Goal: Information Seeking & Learning: Learn about a topic

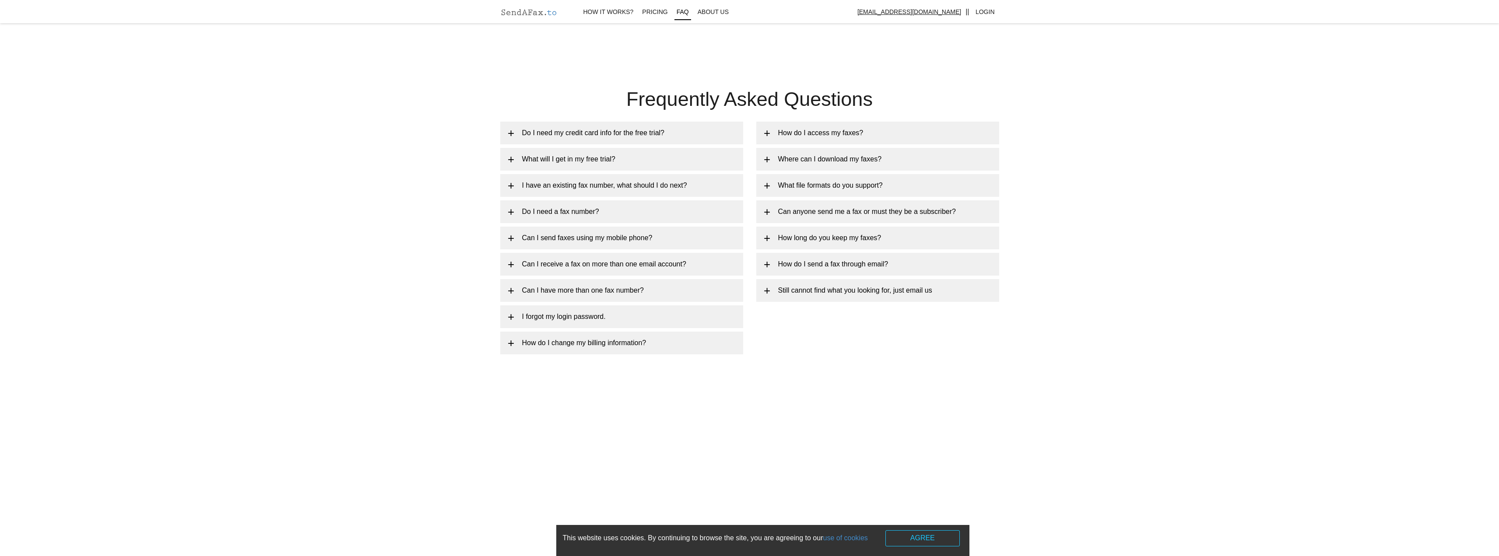
scroll to position [1620, 0]
click at [510, 187] on link "I have an existing fax number, what should I do next?" at bounding box center [621, 185] width 243 height 23
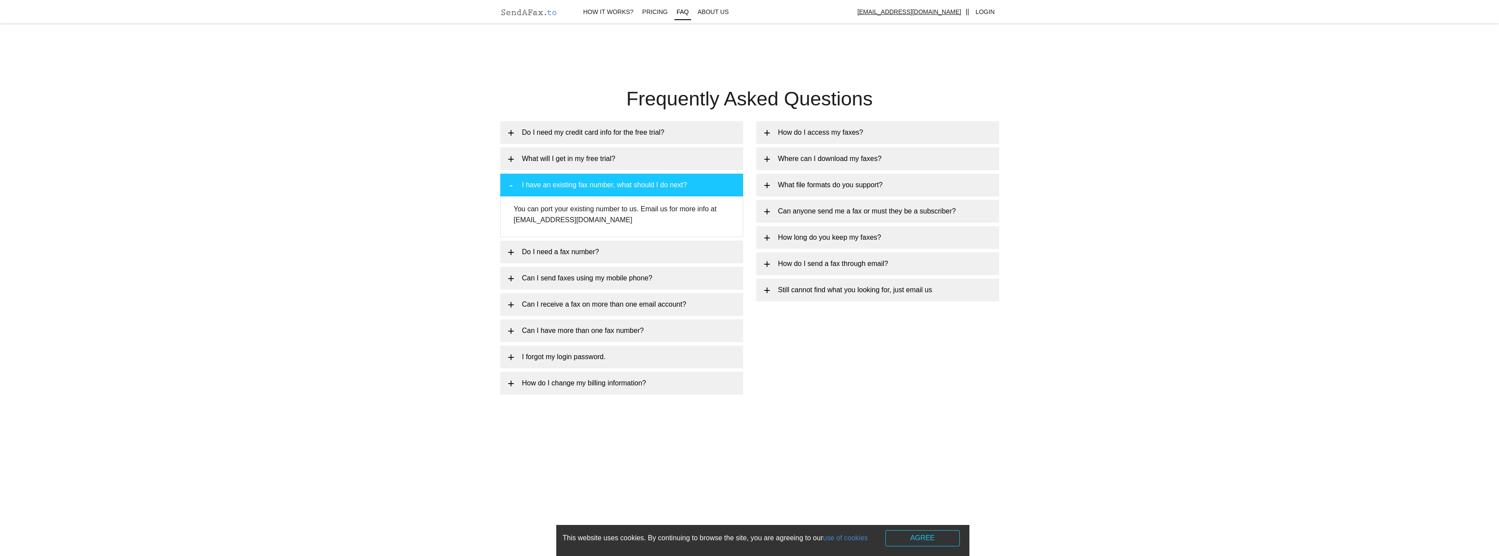
click at [510, 187] on link "I have an existing fax number, what should I do next?" at bounding box center [621, 185] width 243 height 23
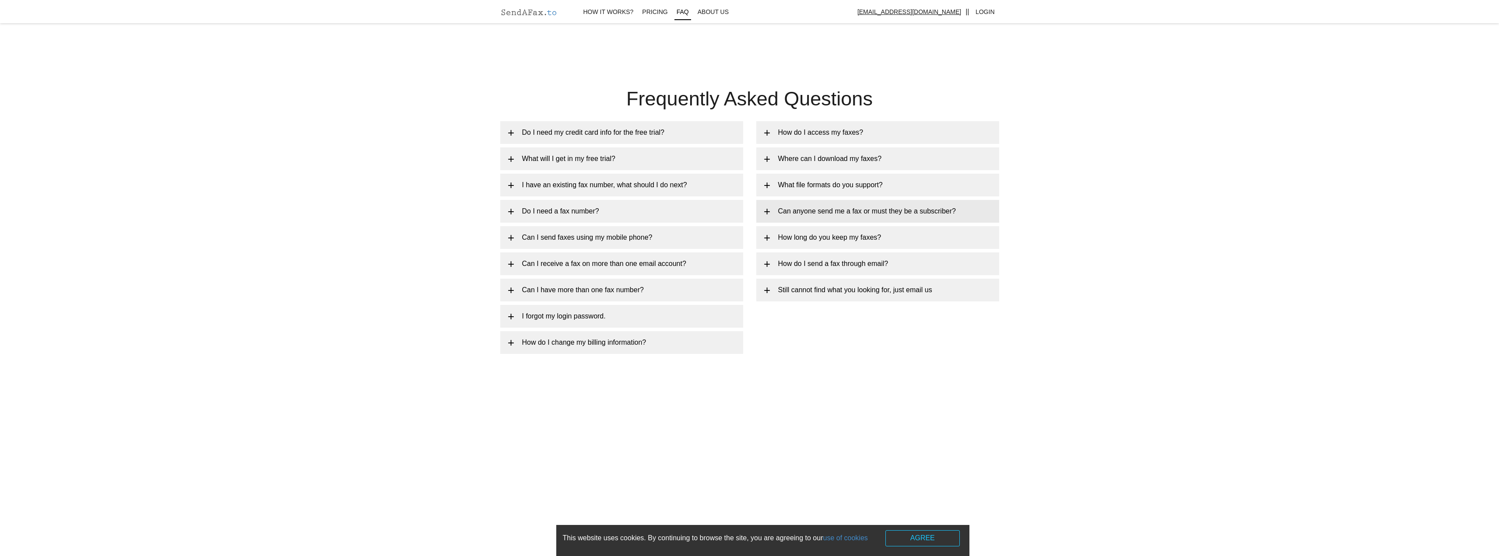
click at [761, 208] on link "Can anyone send me a fax or must they be a subscriber?" at bounding box center [877, 211] width 243 height 23
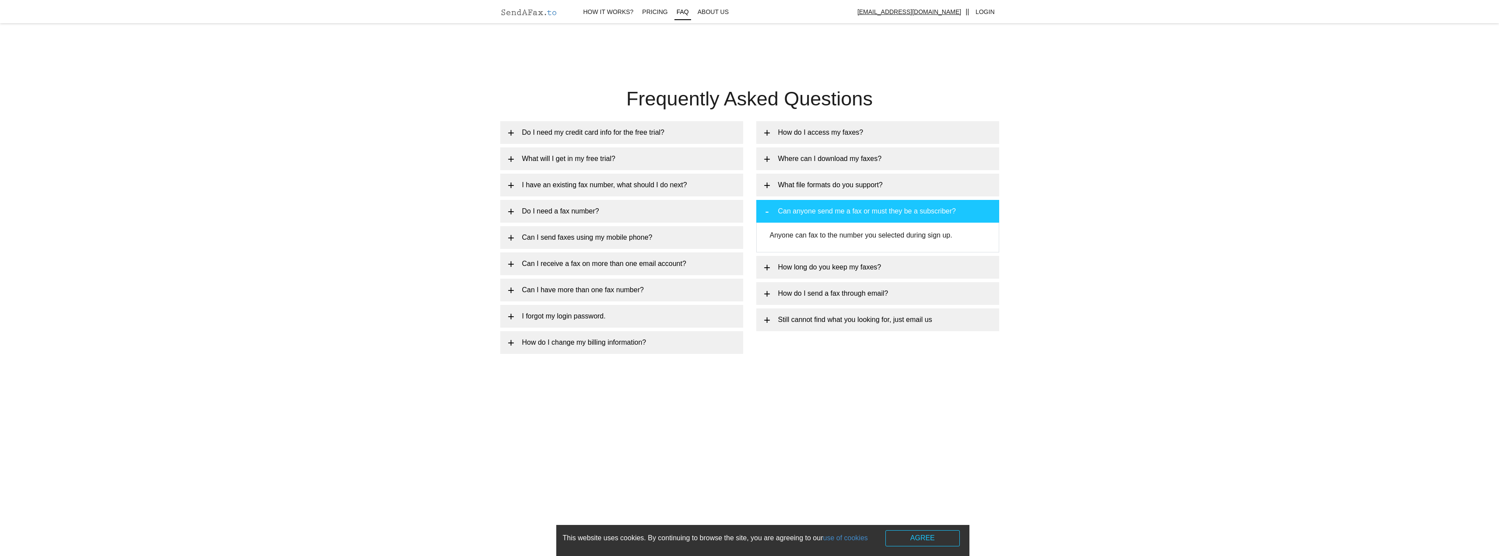
click at [761, 208] on link "Can anyone send me a fax or must they be a subscriber?" at bounding box center [877, 211] width 243 height 23
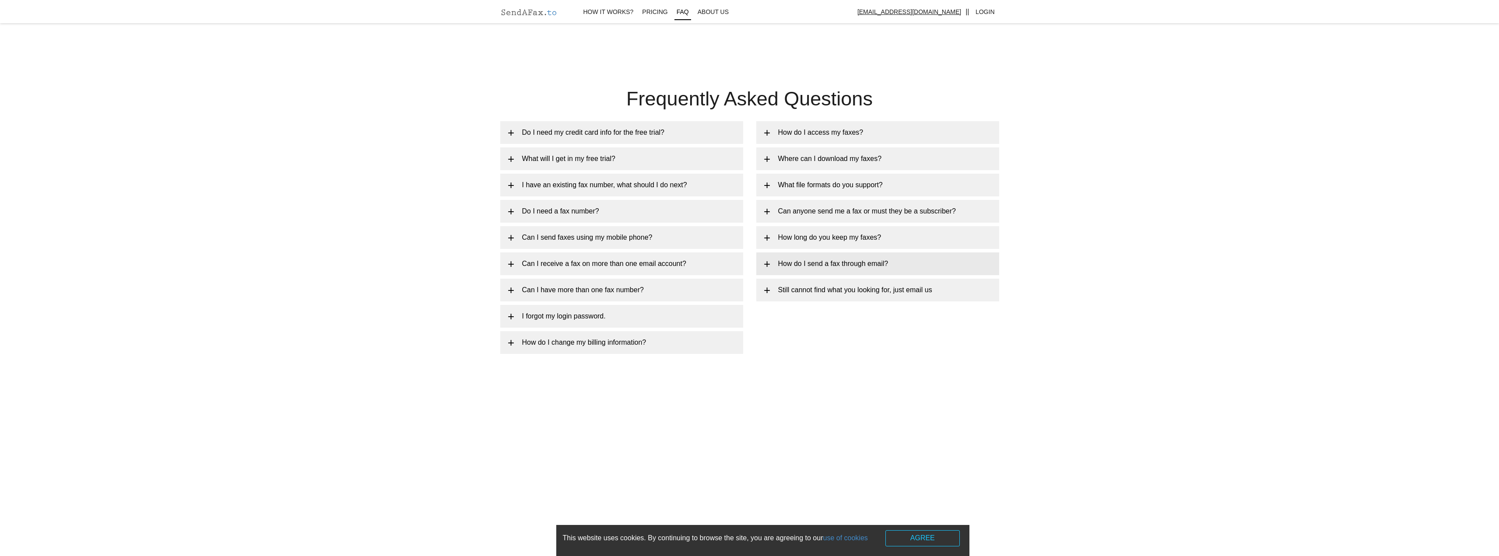
click at [767, 263] on link "How do I send a fax through email?" at bounding box center [877, 264] width 243 height 23
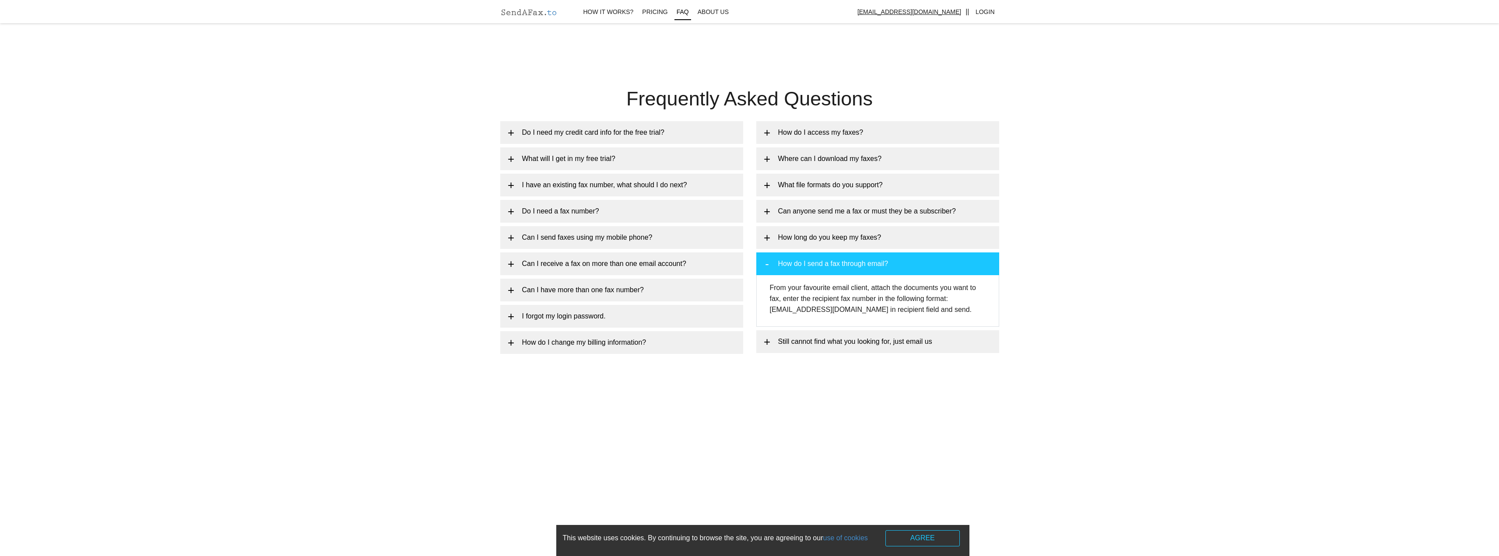
click at [767, 263] on link "How do I send a fax through email?" at bounding box center [877, 264] width 243 height 23
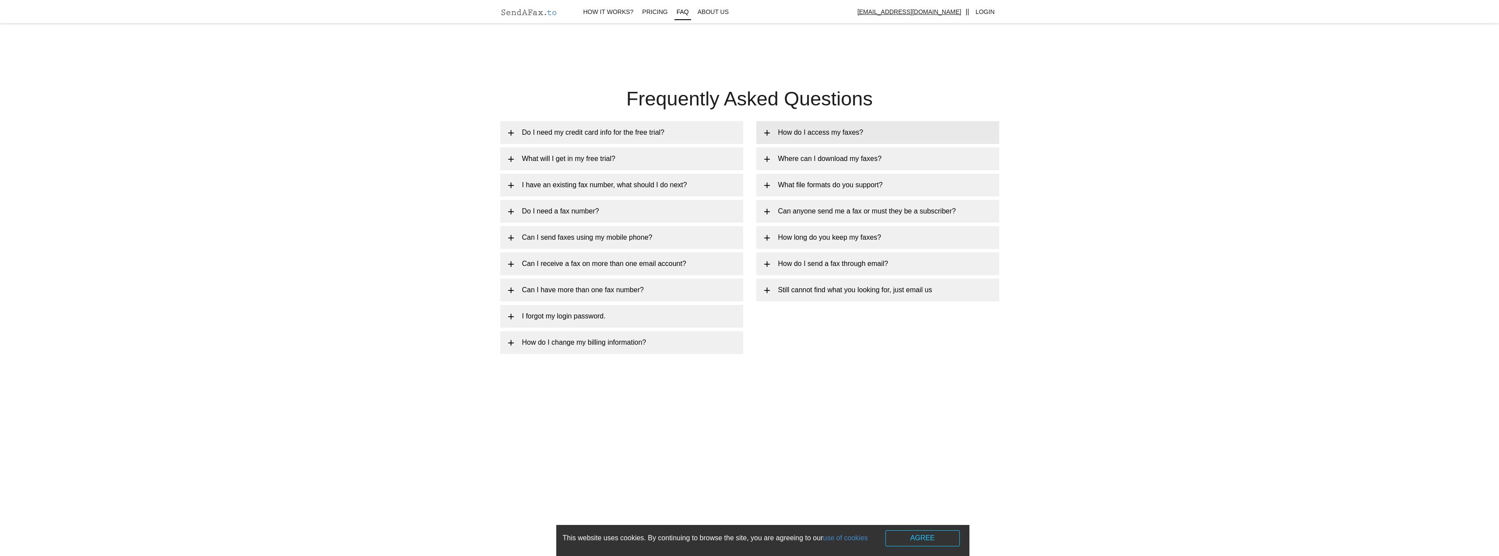
click at [768, 134] on link "How do I access my faxes?" at bounding box center [877, 132] width 243 height 23
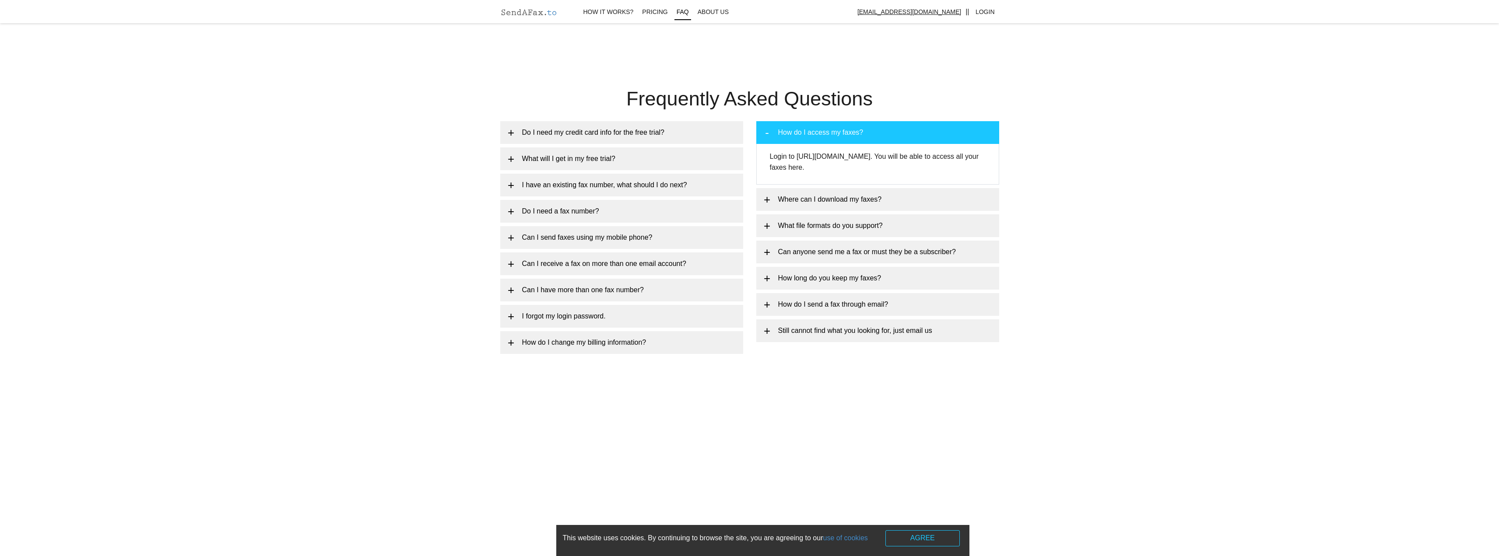
click at [768, 134] on link "How do I access my faxes?" at bounding box center [877, 132] width 243 height 23
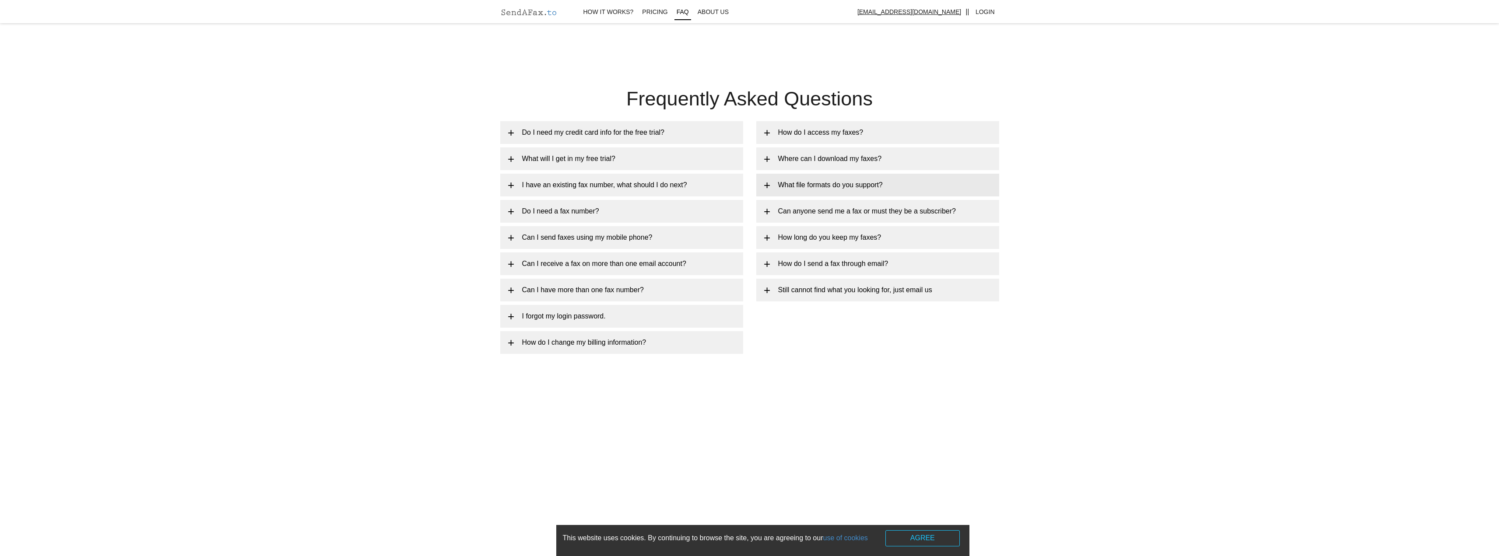
click at [767, 187] on link "What file formats do you support?" at bounding box center [877, 185] width 243 height 23
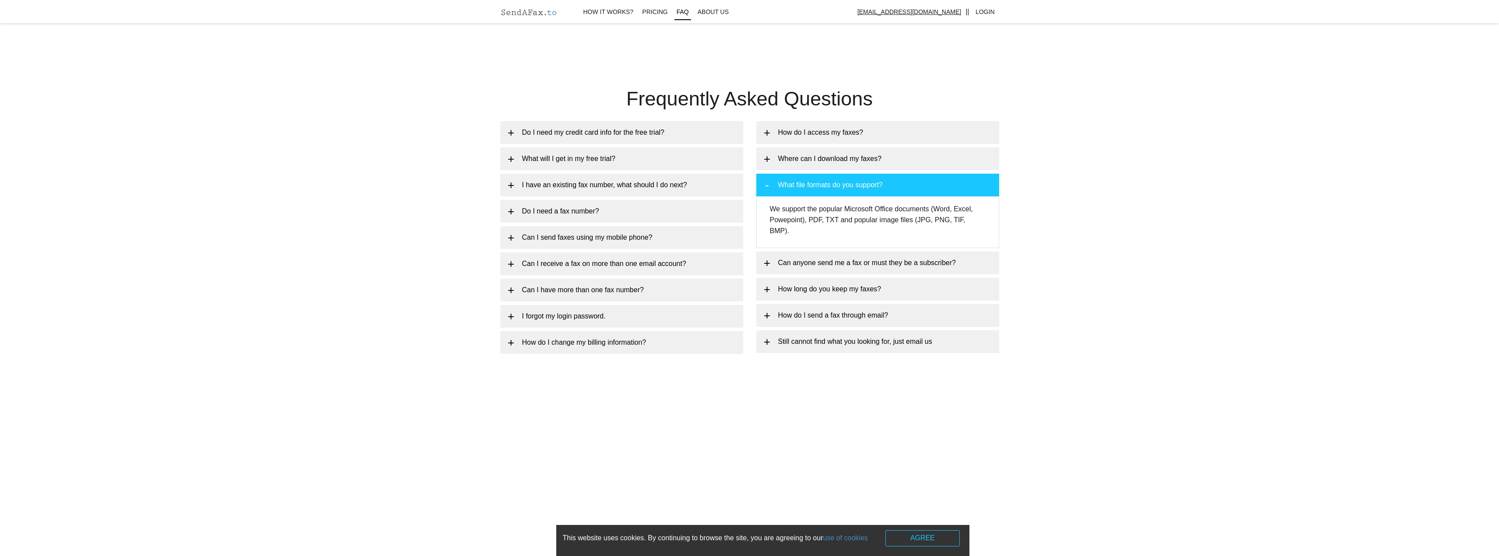
click at [767, 186] on link "What file formats do you support?" at bounding box center [877, 185] width 243 height 23
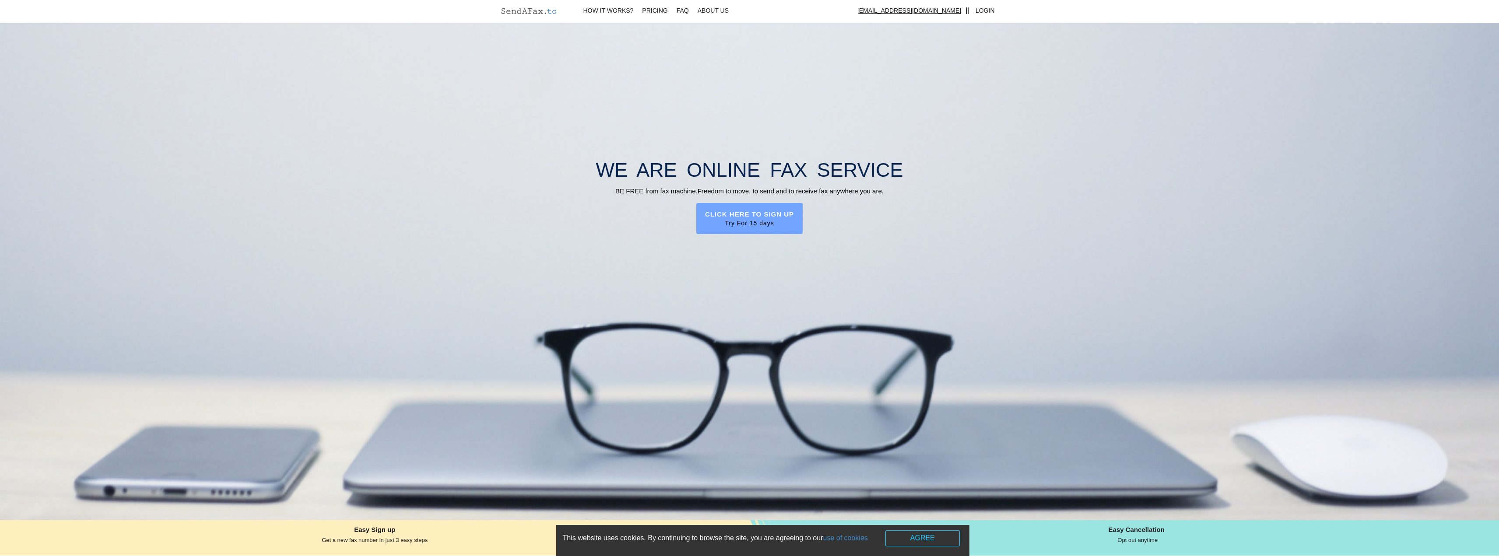
scroll to position [0, 0]
